Goal: Information Seeking & Learning: Check status

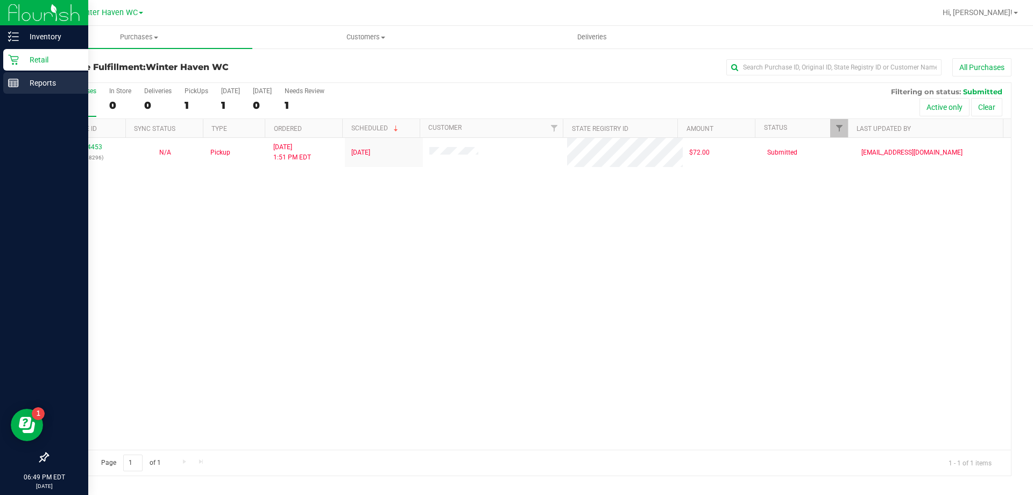
click at [41, 83] on p "Reports" at bounding box center [51, 82] width 65 height 13
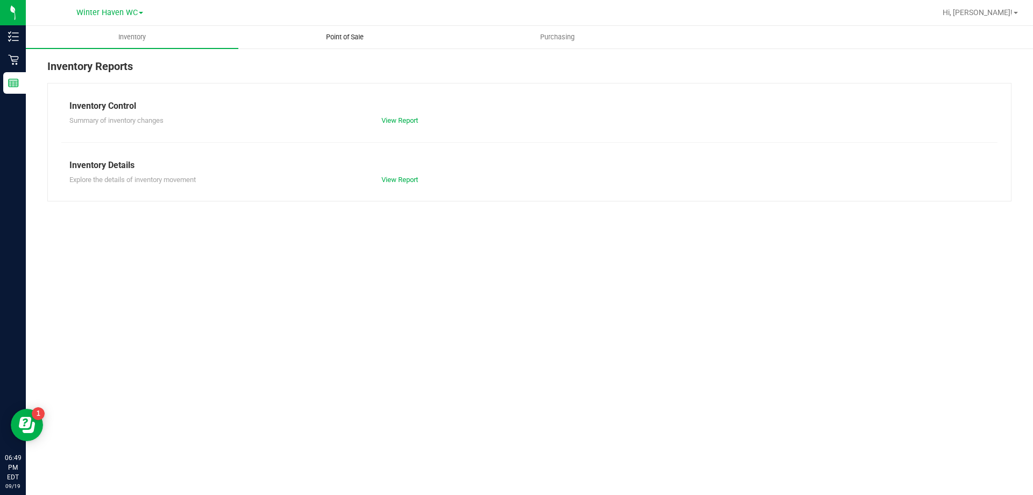
click at [348, 36] on span "Point of Sale" at bounding box center [345, 37] width 67 height 10
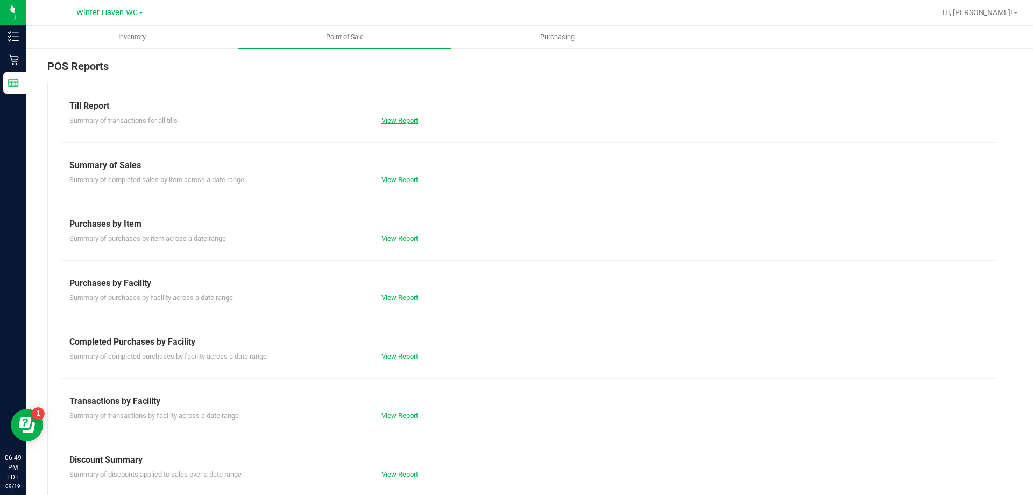
click at [397, 119] on link "View Report" at bounding box center [400, 120] width 37 height 8
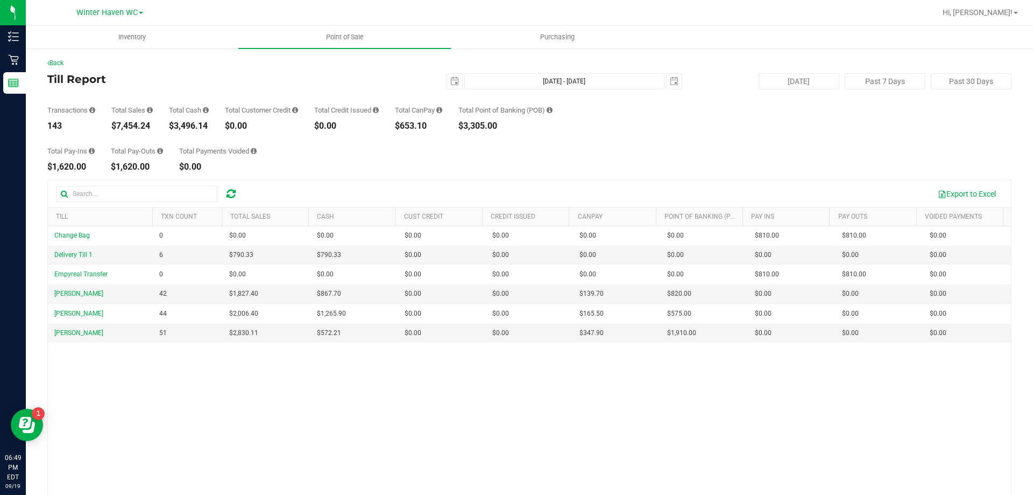
drag, startPoint x: 155, startPoint y: 123, endPoint x: 110, endPoint y: 124, distance: 45.2
click at [110, 124] on div "Transactions 143 Total Sales $7,454.24 Total Cash $3,496.14 Total Customer Cred…" at bounding box center [529, 109] width 964 height 41
copy div "$7,454.24"
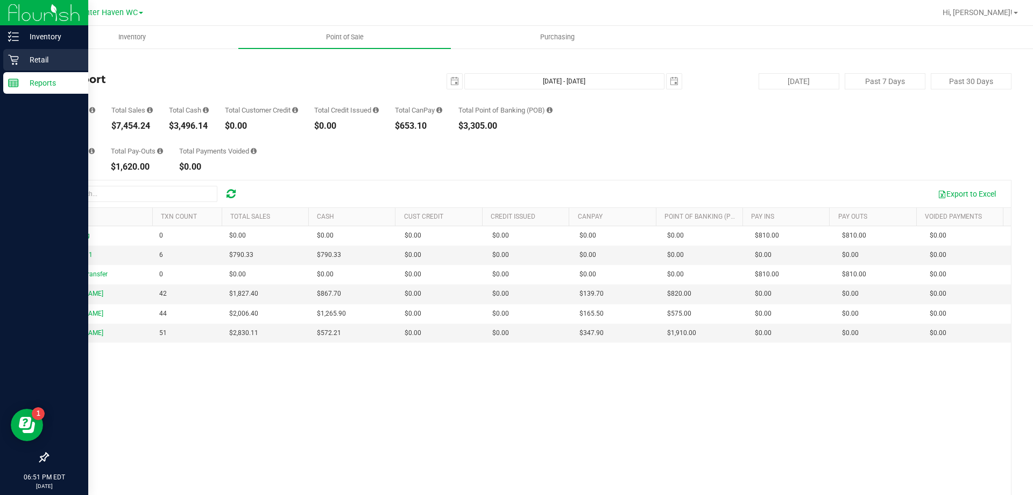
click at [34, 61] on p "Retail" at bounding box center [51, 59] width 65 height 13
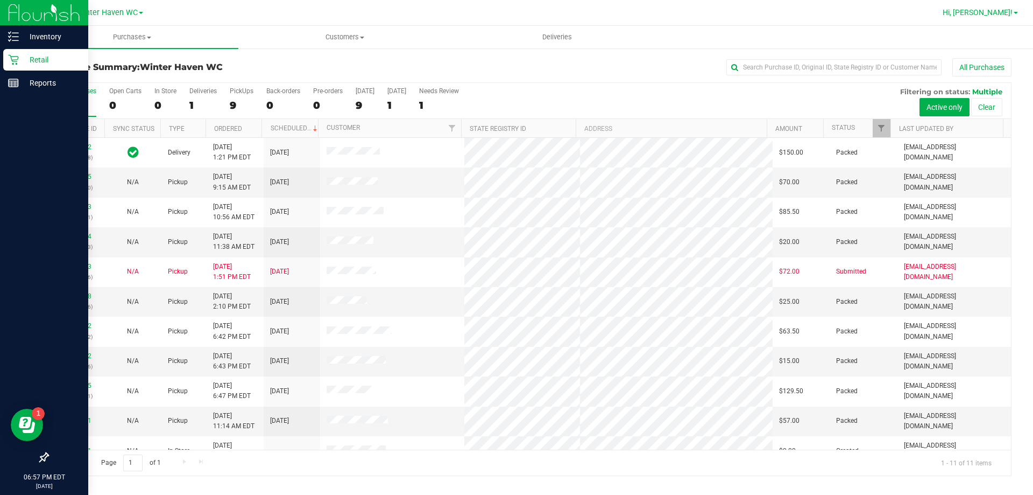
click at [1014, 12] on span at bounding box center [1016, 13] width 4 height 2
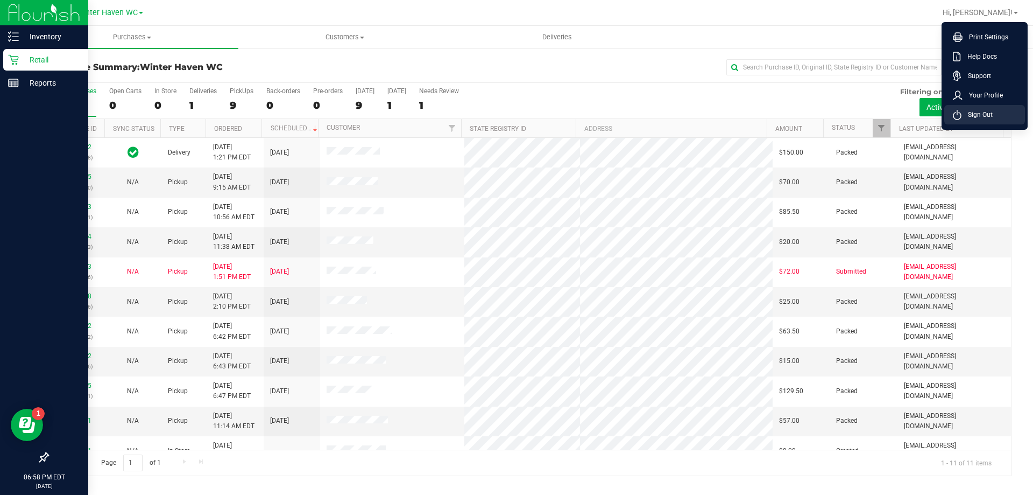
click at [981, 119] on span "Sign Out" at bounding box center [977, 114] width 31 height 11
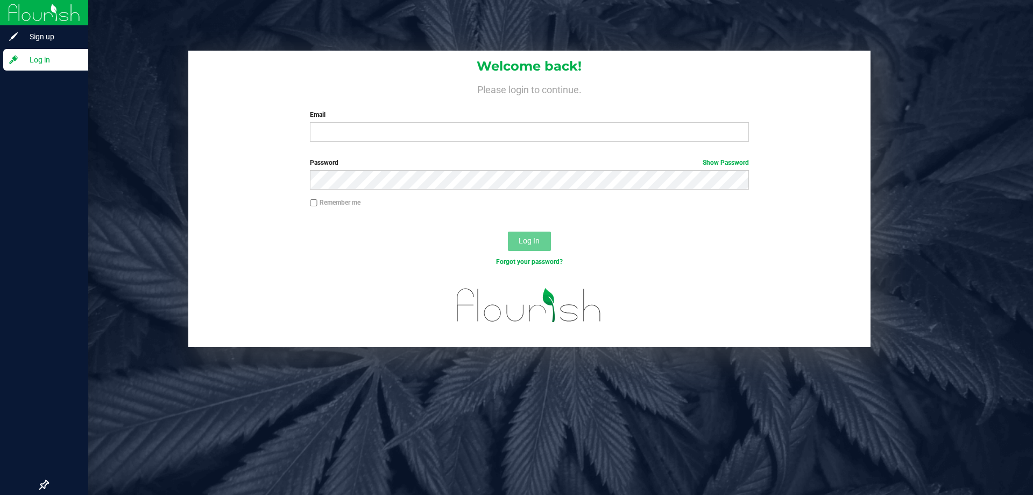
click at [140, 358] on div "Welcome back! Please login to continue. Email Required Please format your email…" at bounding box center [529, 247] width 1007 height 495
